Goal: Navigation & Orientation: Find specific page/section

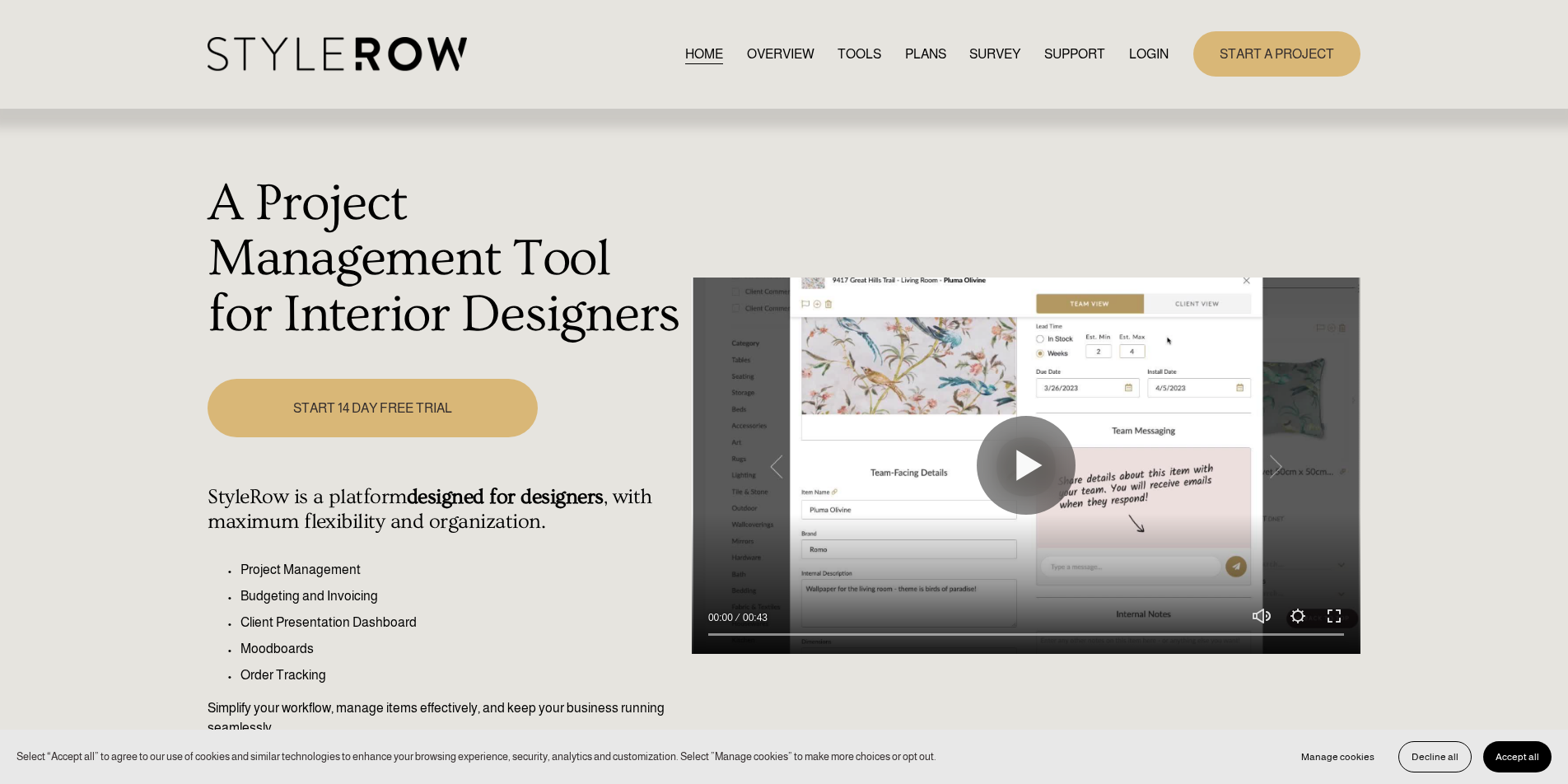
click at [1148, 52] on link "LOGIN" at bounding box center [1148, 54] width 40 height 22
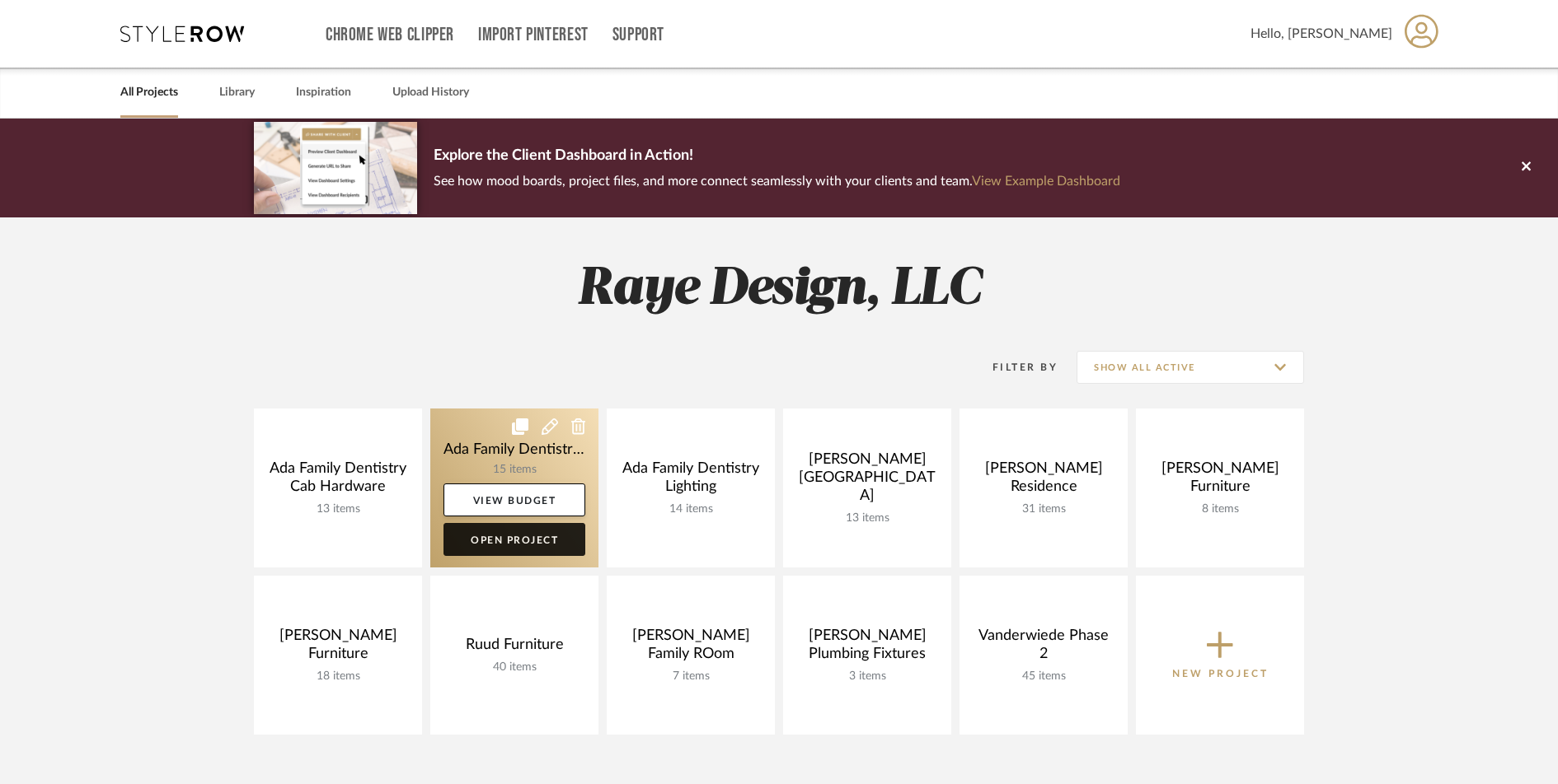
click at [499, 544] on link "Open Project" at bounding box center [515, 539] width 141 height 33
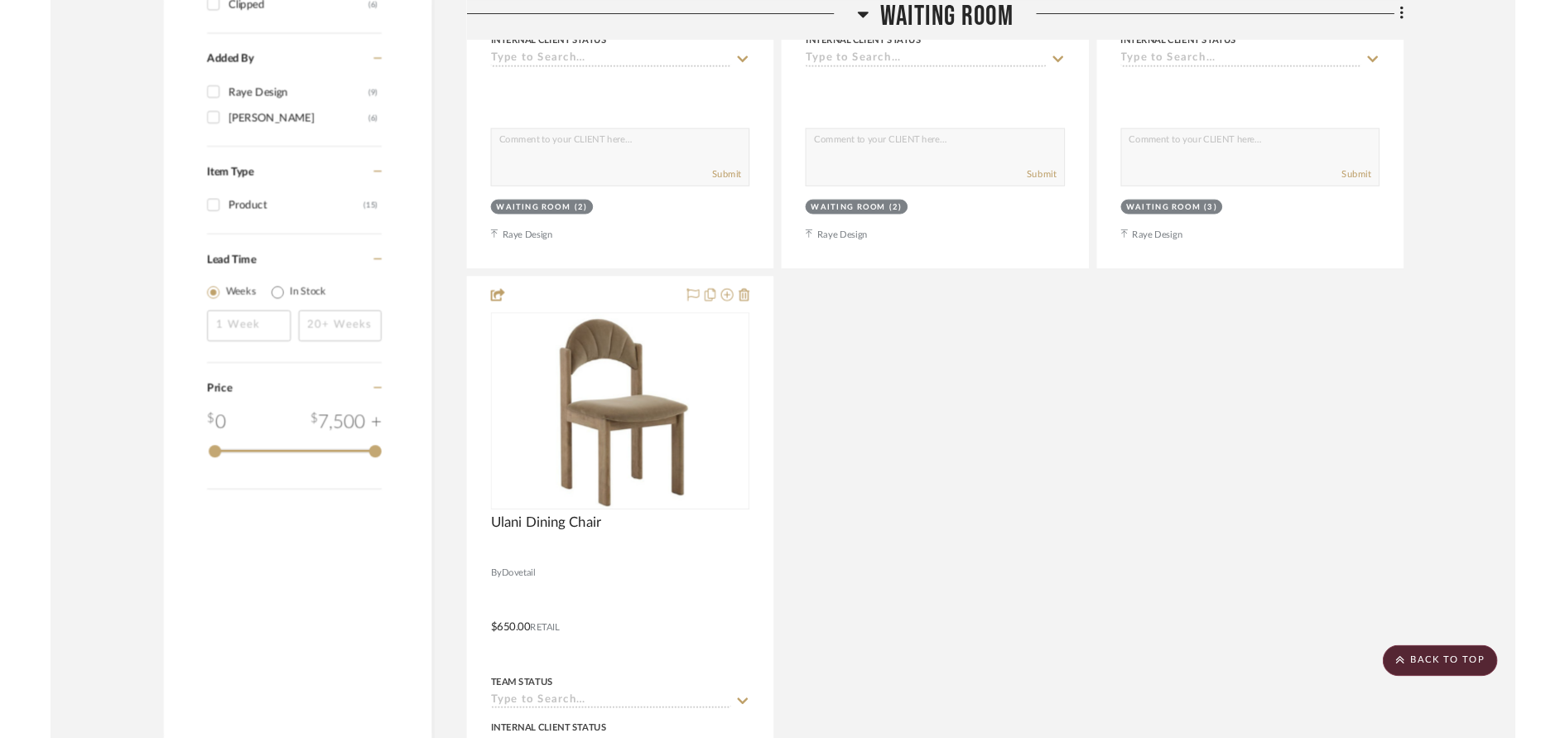
scroll to position [1628, 0]
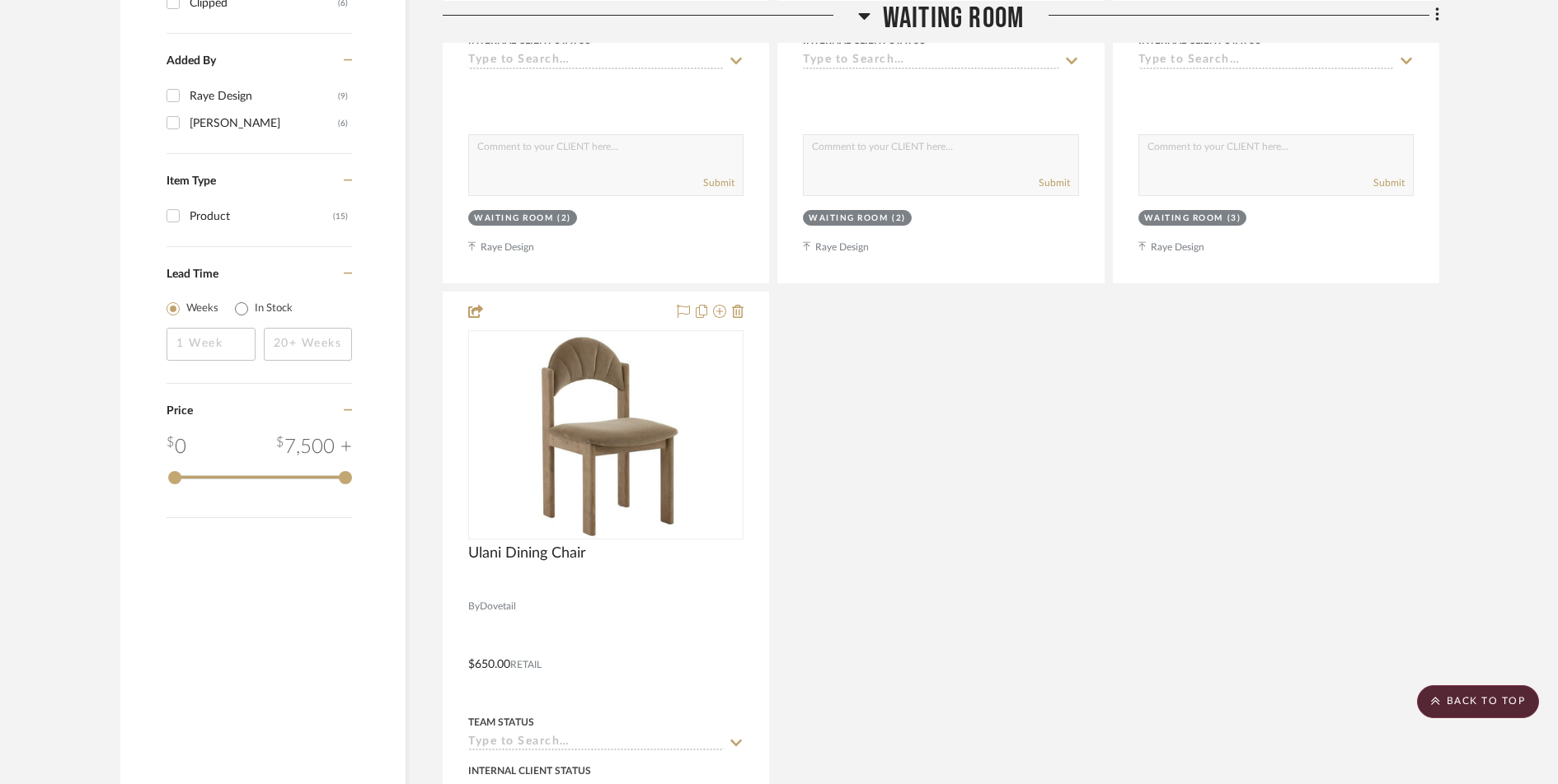
drag, startPoint x: 603, startPoint y: 441, endPoint x: 205, endPoint y: 0, distance: 594.0
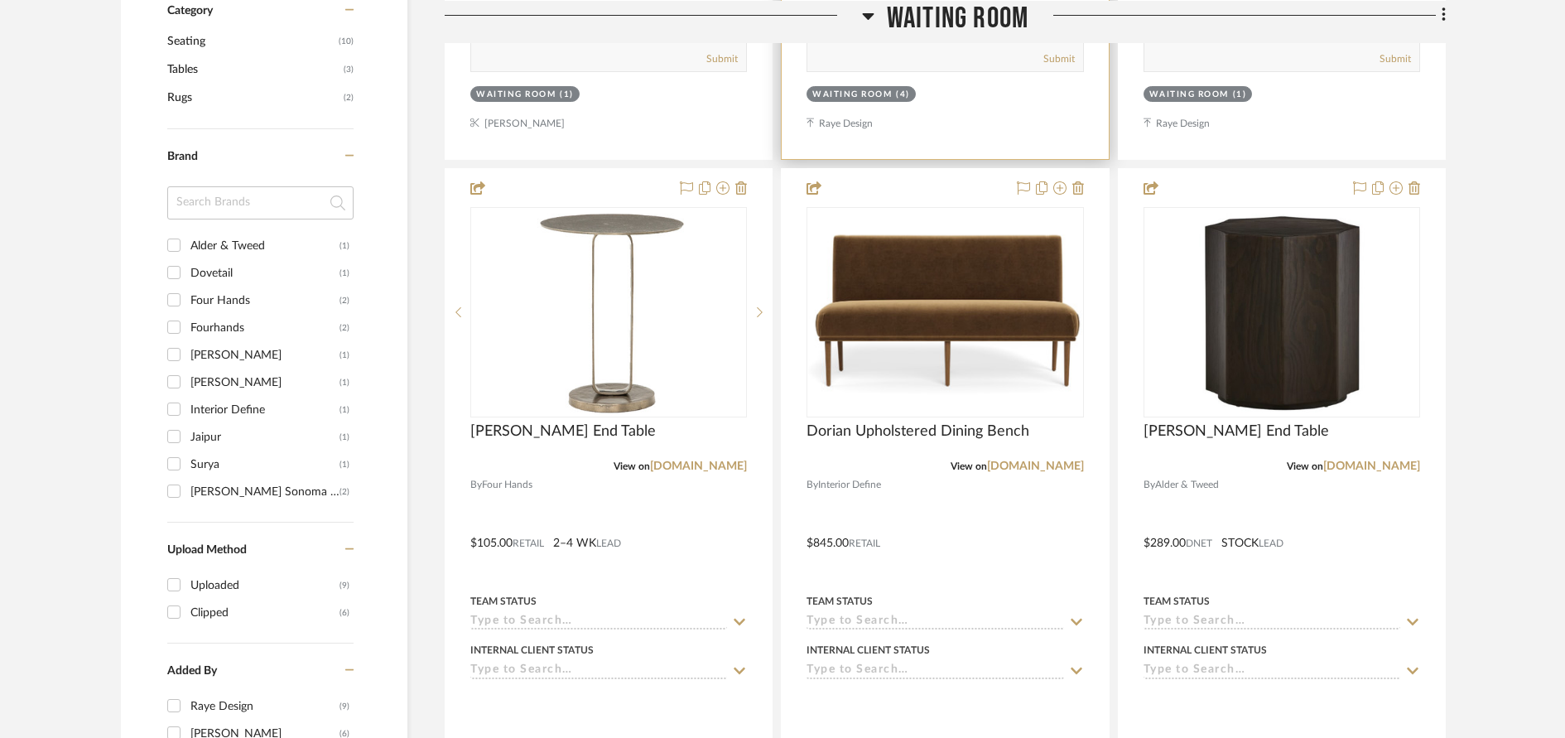
scroll to position [1029, 0]
